Goal: Task Accomplishment & Management: Use online tool/utility

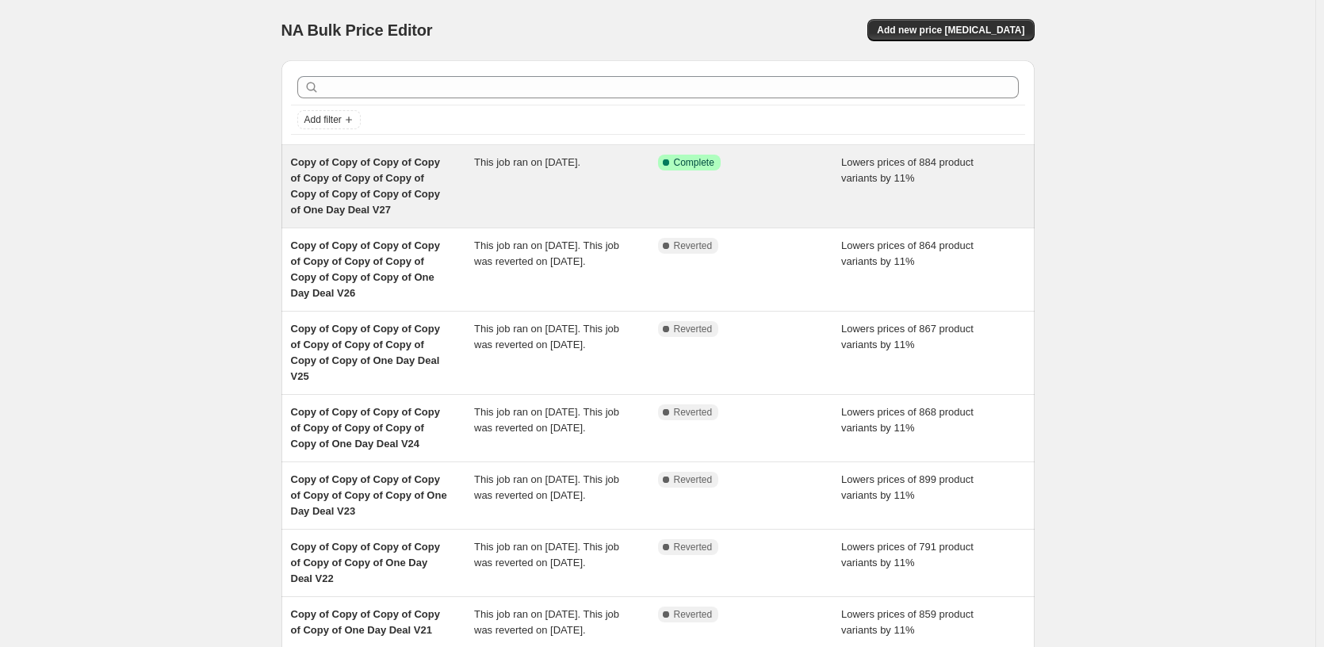
click at [427, 160] on span "Copy of Copy of Copy of Copy of Copy of Copy of Copy of Copy of Copy of Copy of…" at bounding box center [365, 185] width 149 height 59
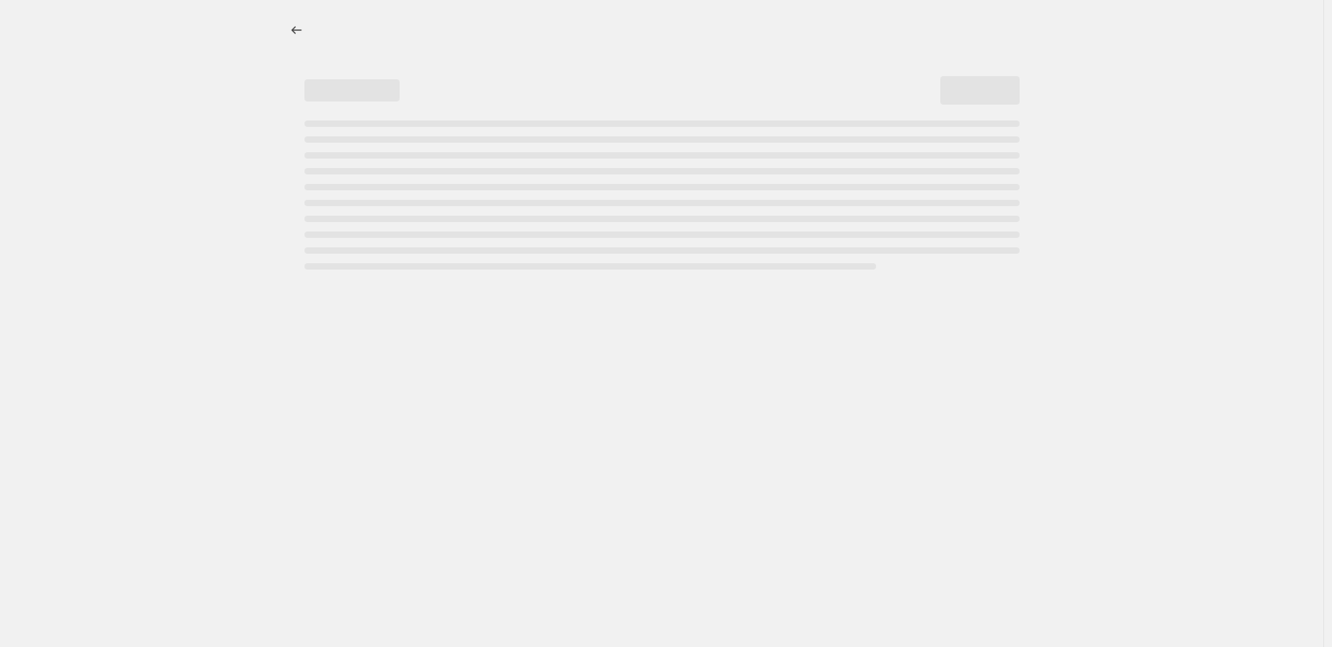
select select "percentage"
select select "pp"
select select "tag"
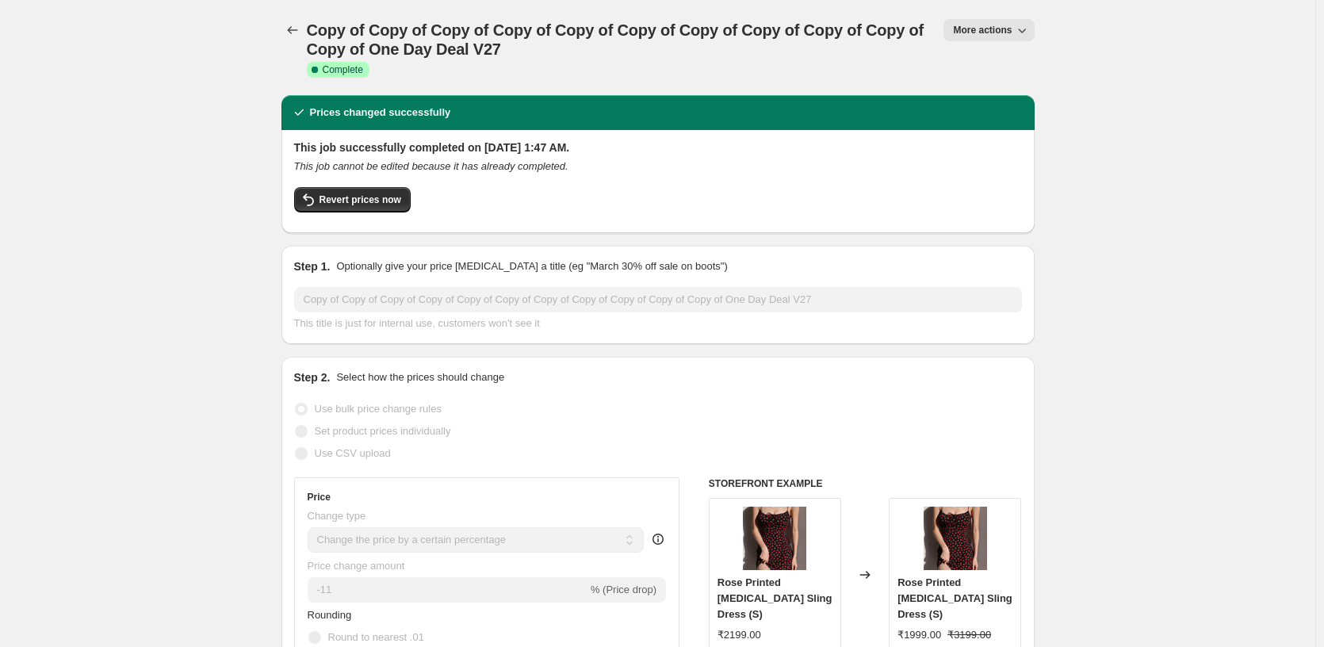
click at [1002, 21] on button "More actions" at bounding box center [989, 30] width 90 height 22
click at [1016, 90] on span "Copy to new job" at bounding box center [993, 90] width 74 height 12
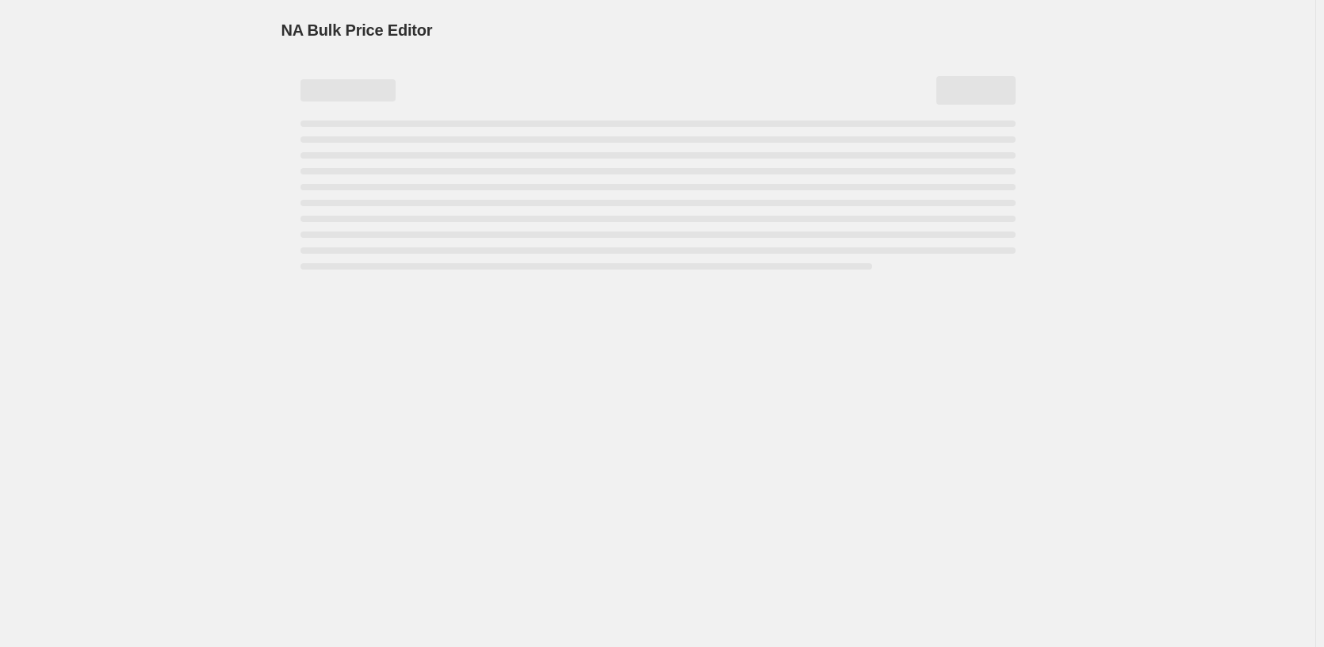
select select "percentage"
select select "pp"
select select "tag"
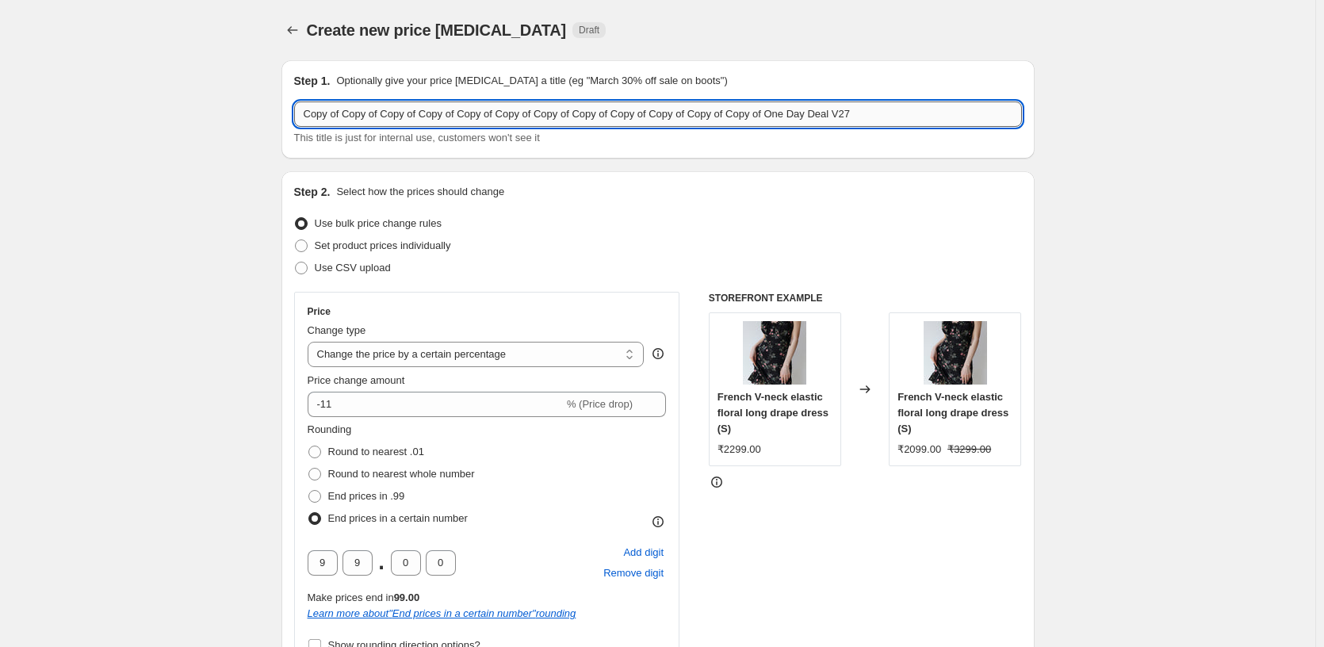
click at [948, 118] on input "Copy of Copy of Copy of Copy of Copy of Copy of Copy of Copy of Copy of Copy of…" at bounding box center [658, 114] width 728 height 25
type input "Copy of Copy of Copy of Copy of Copy of Copy of Copy of Copy of Copy of Copy of…"
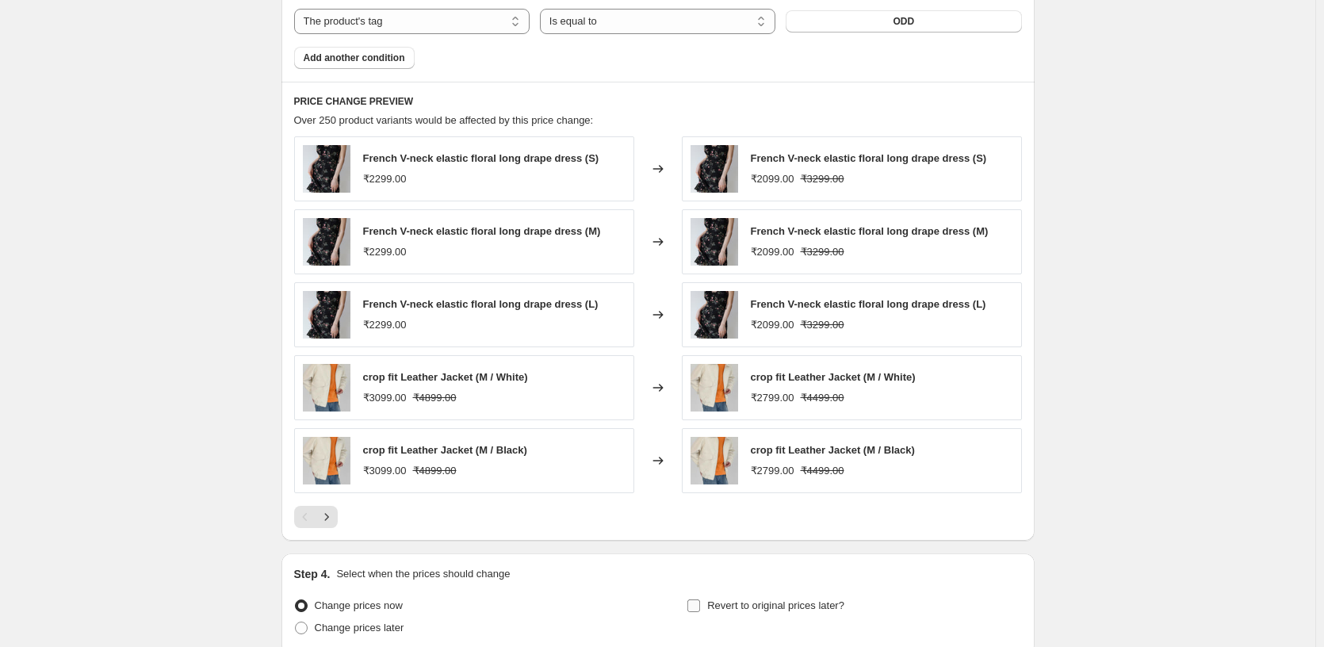
scroll to position [1519, 0]
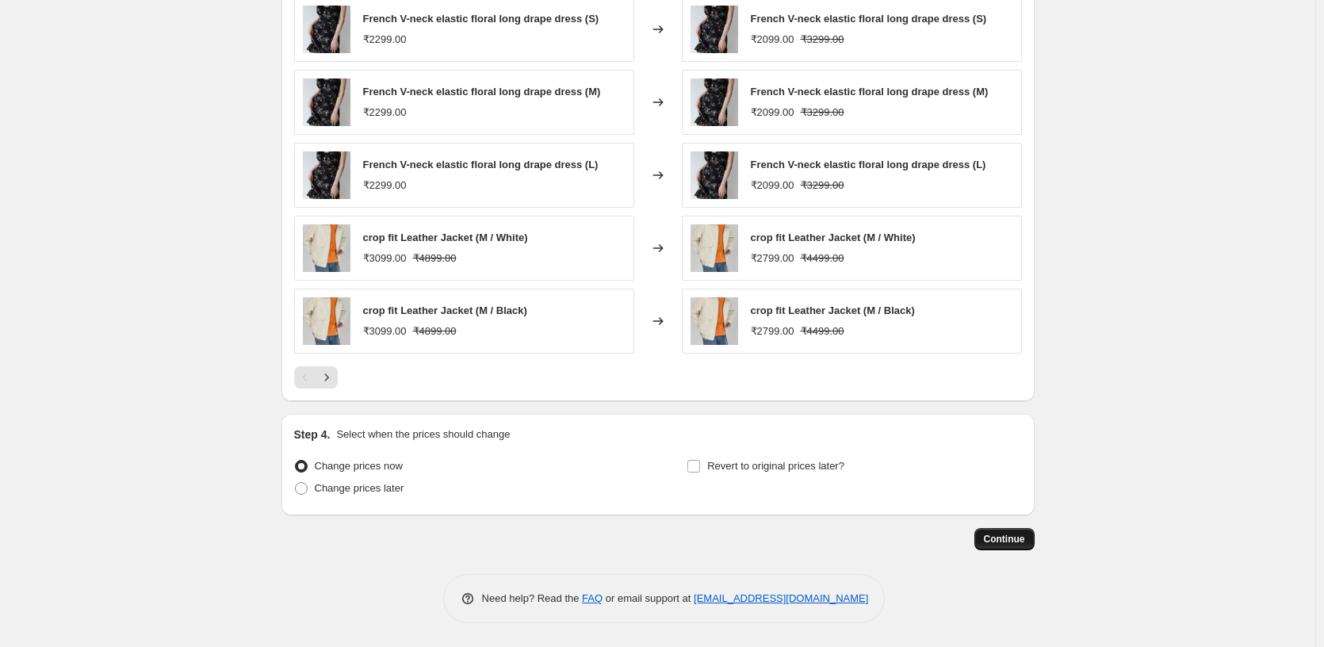
click at [998, 538] on span "Continue" at bounding box center [1004, 539] width 41 height 13
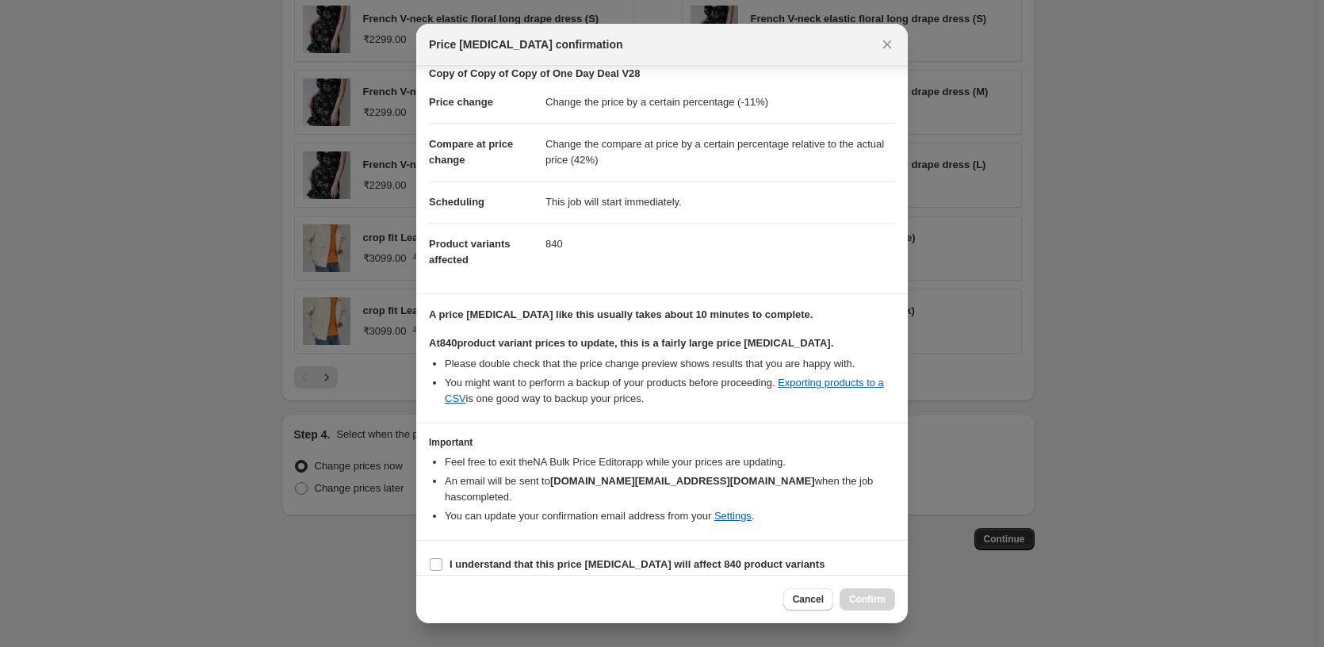
scroll to position [42, 0]
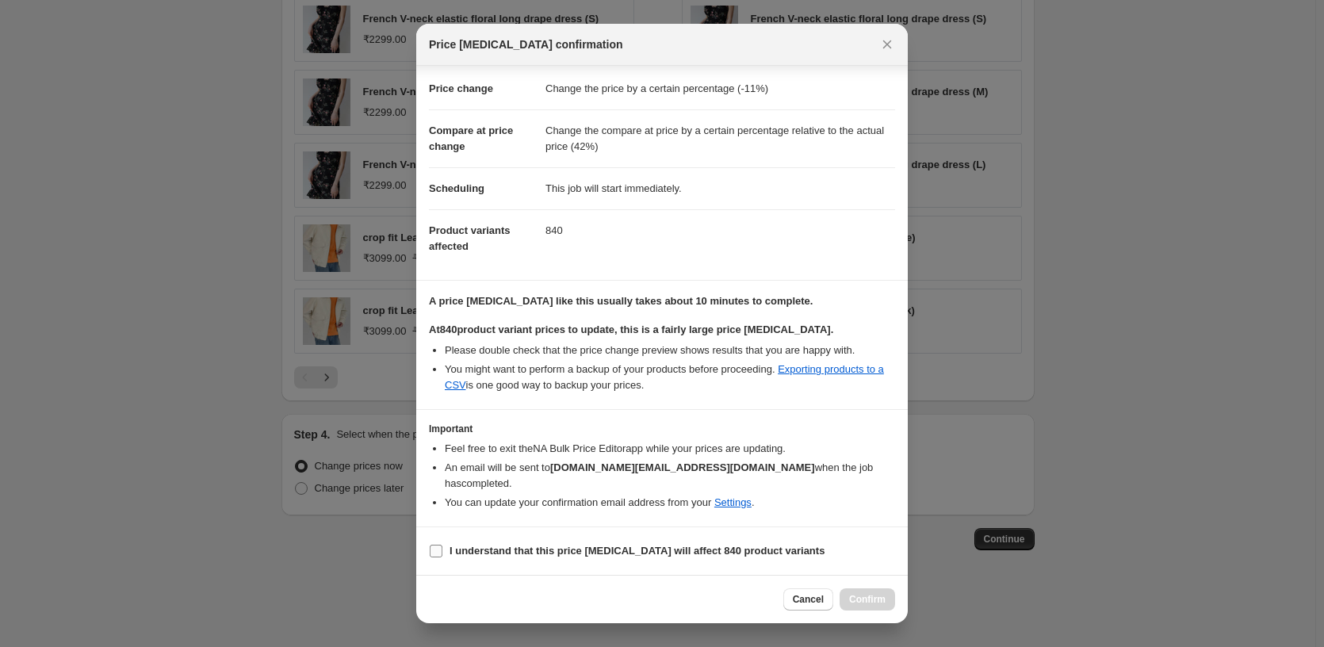
click at [528, 552] on b "I understand that this price [MEDICAL_DATA] will affect 840 product variants" at bounding box center [637, 551] width 375 height 12
click at [442, 552] on input "I understand that this price [MEDICAL_DATA] will affect 840 product variants" at bounding box center [436, 551] width 13 height 13
checkbox input "true"
click at [879, 597] on span "Confirm" at bounding box center [867, 599] width 36 height 13
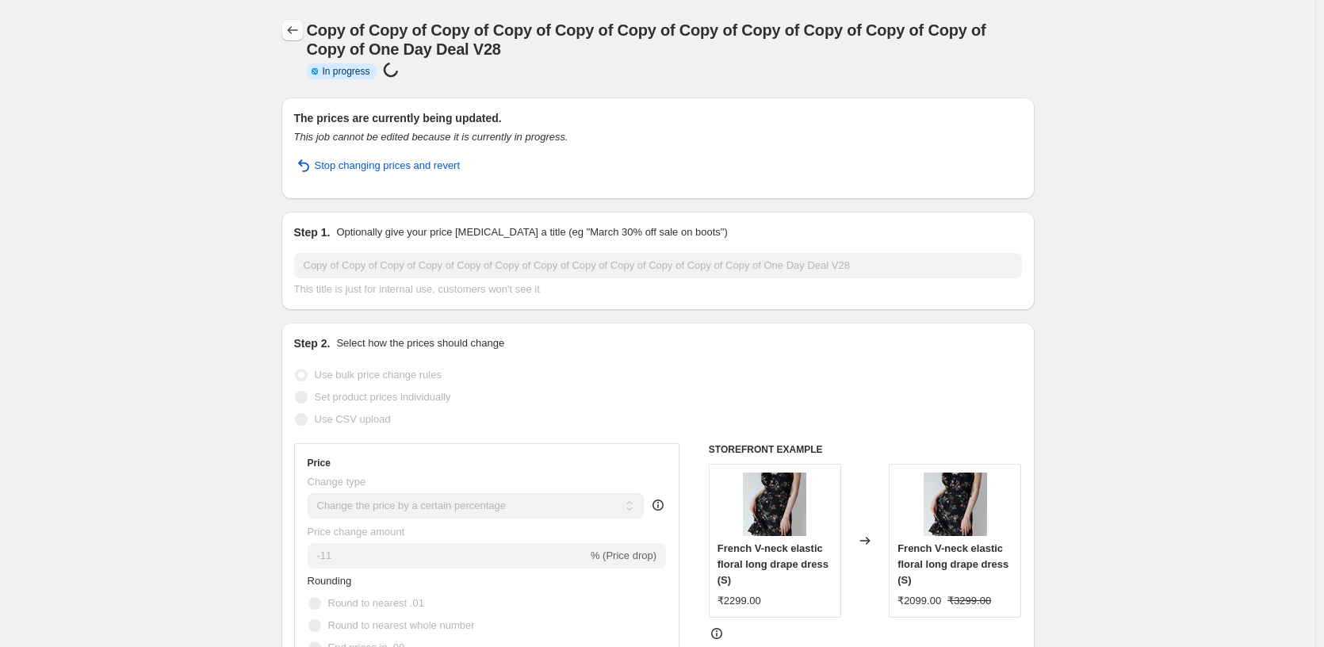
click at [301, 25] on icon "Price change jobs" at bounding box center [293, 30] width 16 height 16
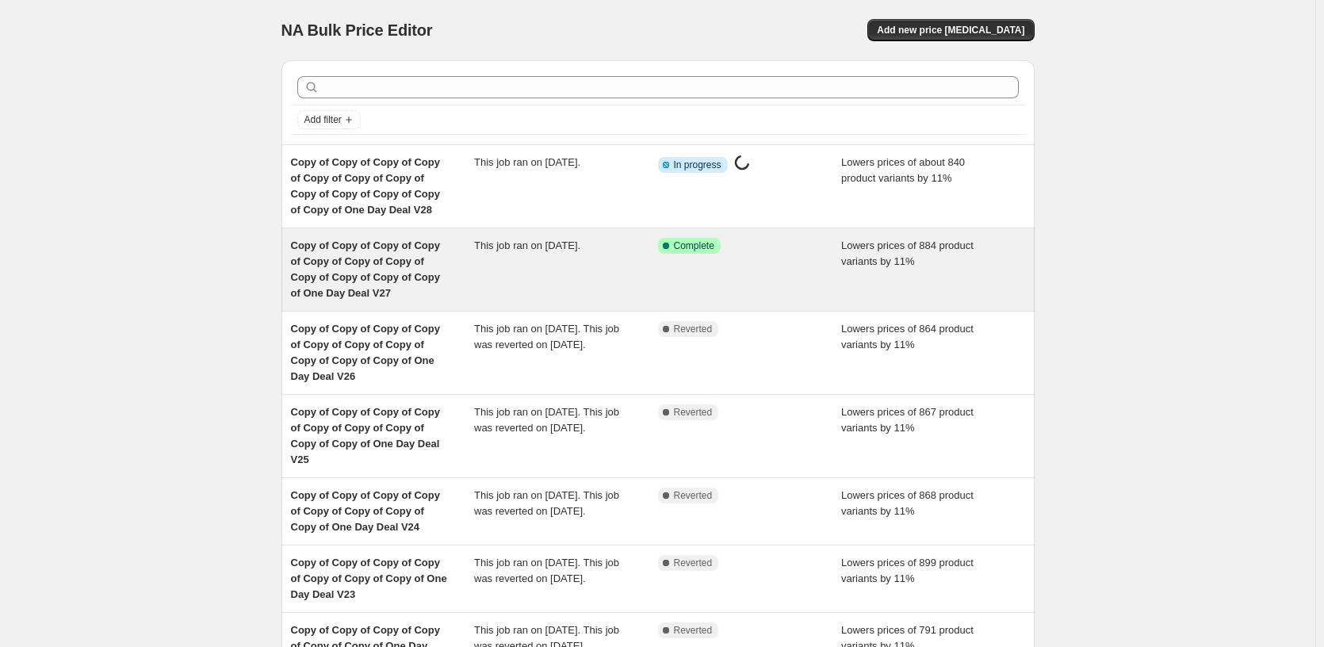
click at [672, 247] on icon at bounding box center [666, 246] width 16 height 16
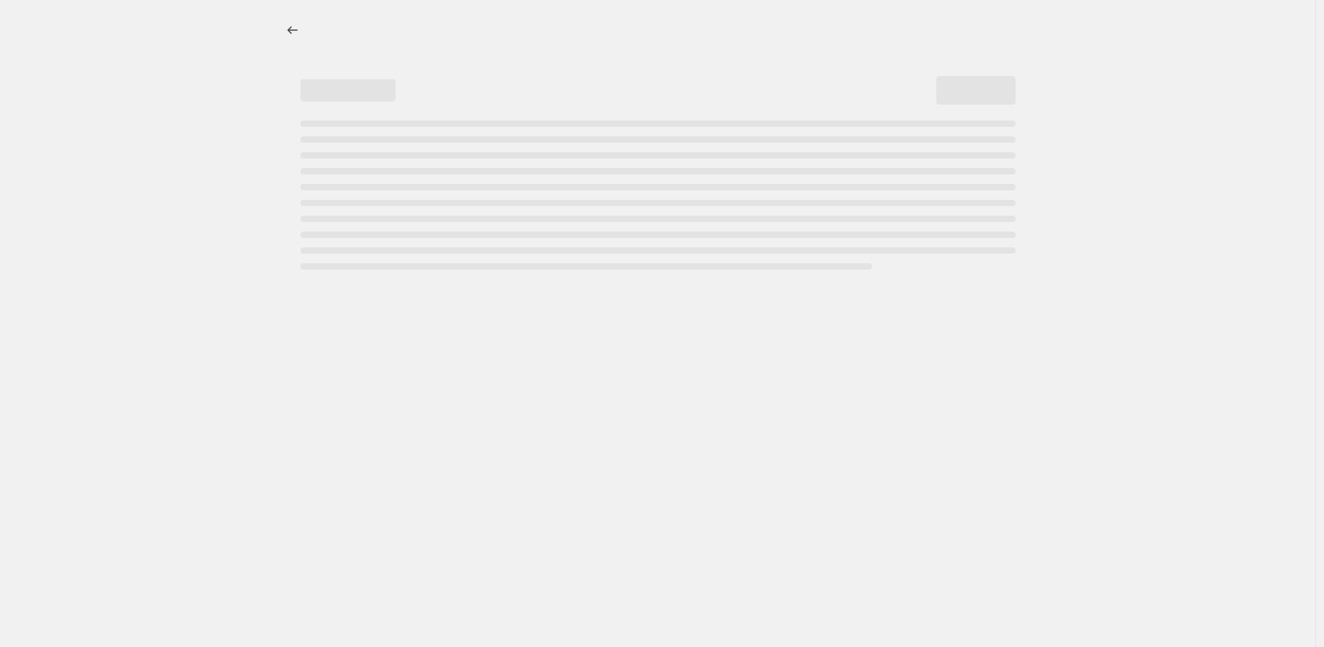
select select "percentage"
select select "pp"
select select "tag"
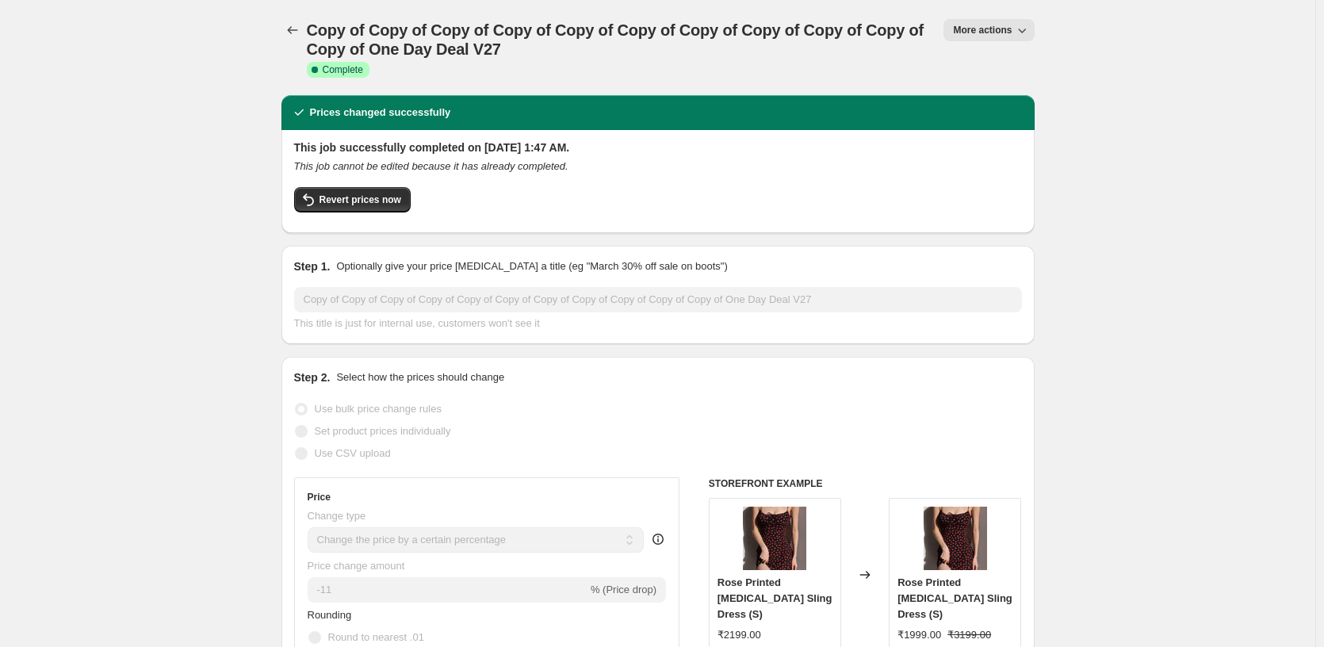
click at [979, 40] on button "More actions" at bounding box center [989, 30] width 90 height 22
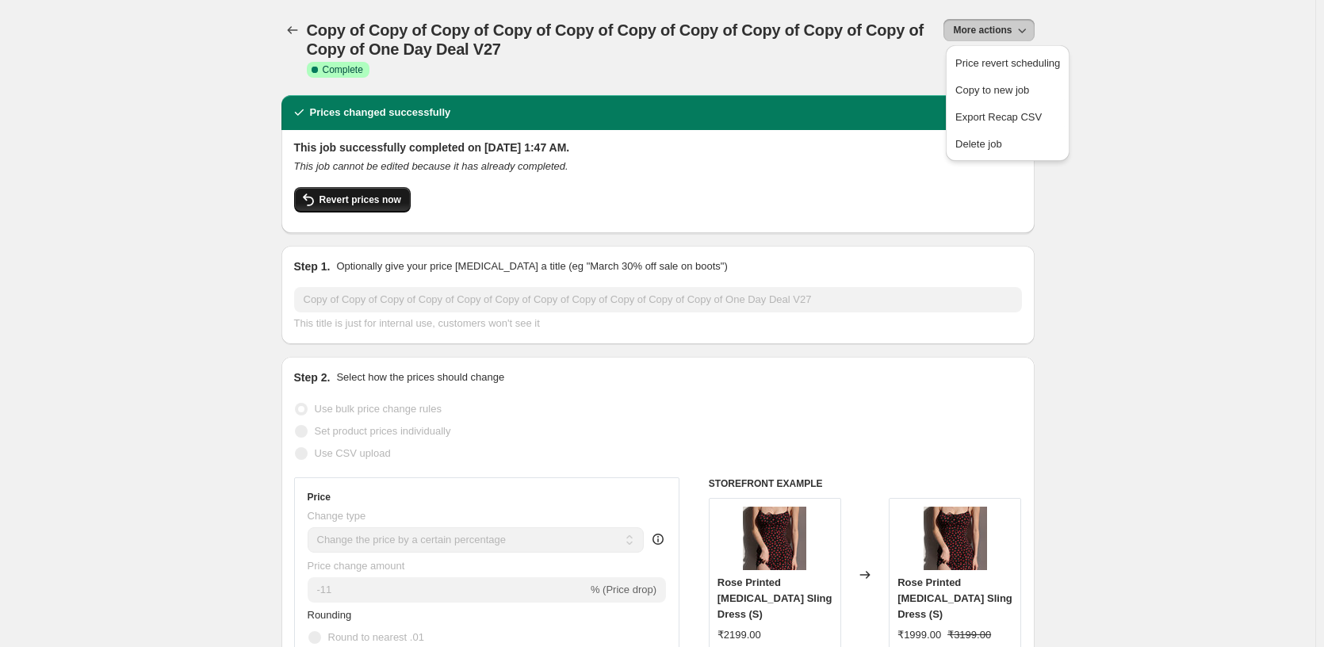
click at [354, 197] on span "Revert prices now" at bounding box center [361, 199] width 82 height 13
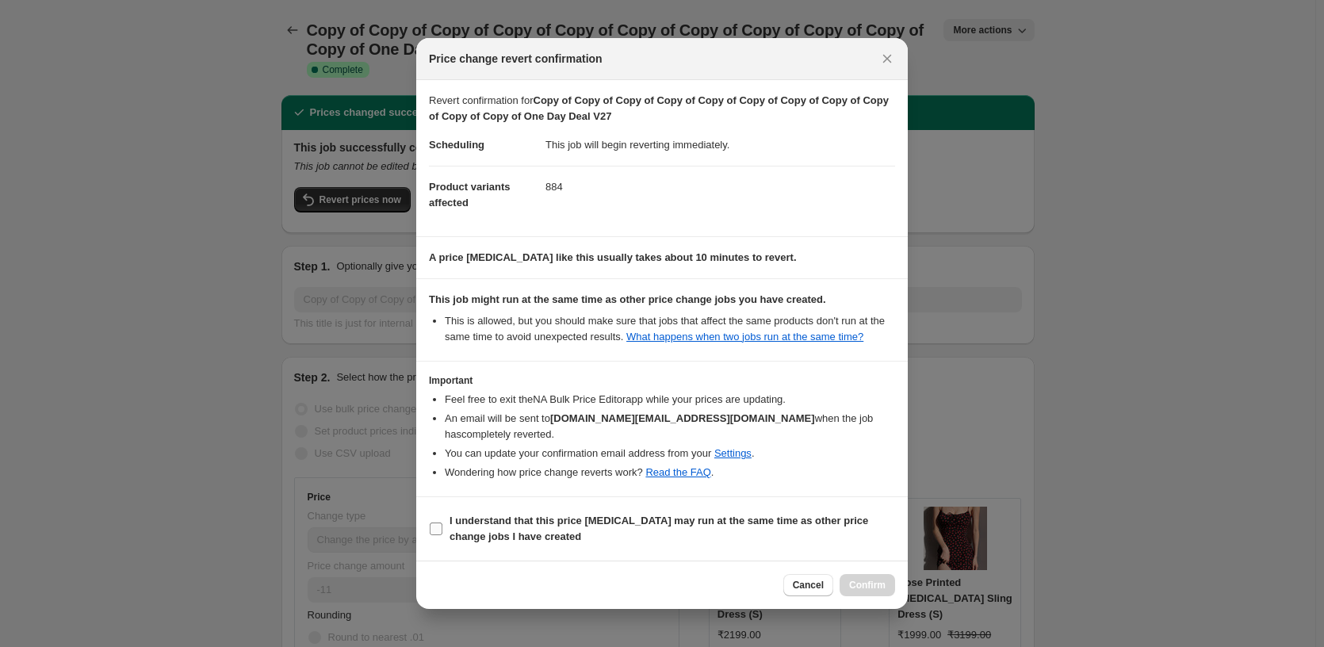
click at [548, 534] on span "I understand that this price [MEDICAL_DATA] may run at the same time as other p…" at bounding box center [673, 529] width 446 height 32
click at [442, 534] on input "I understand that this price [MEDICAL_DATA] may run at the same time as other p…" at bounding box center [436, 529] width 13 height 13
checkbox input "true"
click at [883, 585] on span "Confirm" at bounding box center [867, 585] width 36 height 13
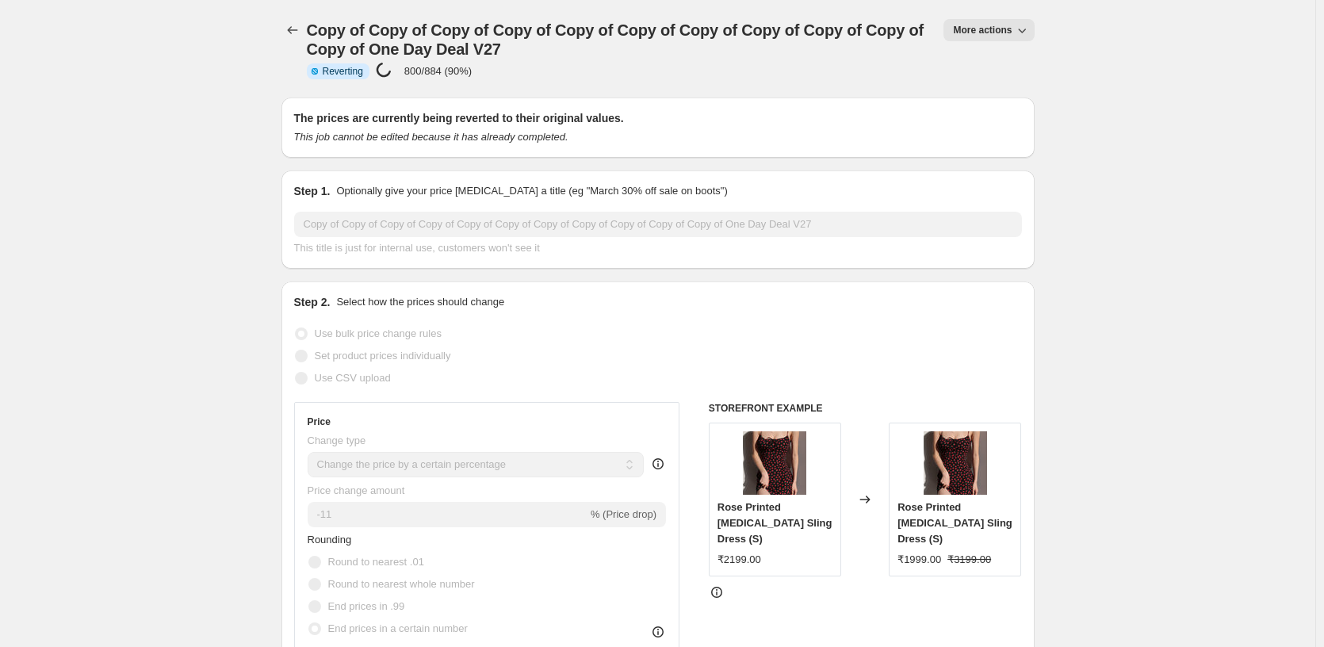
select select "percentage"
select select "pp"
select select "tag"
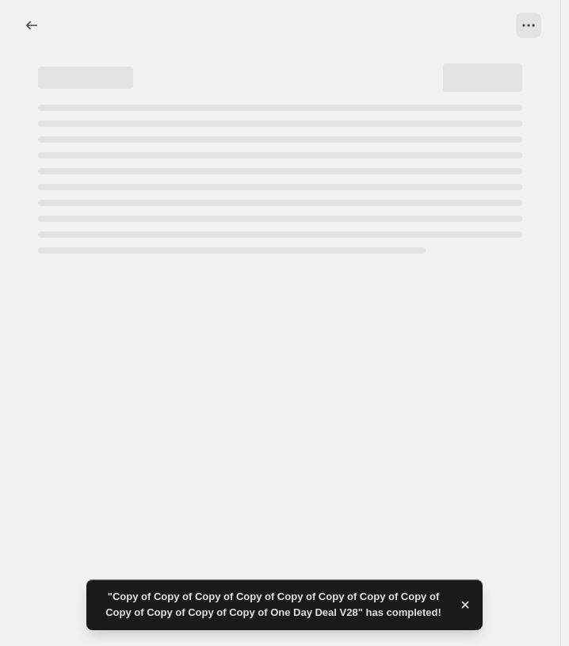
select select "percentage"
select select "pp"
select select "tag"
